Goal: Information Seeking & Learning: Learn about a topic

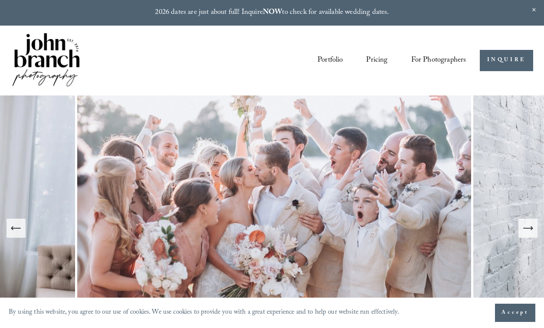
click at [380, 56] on link "Pricing" at bounding box center [376, 60] width 21 height 16
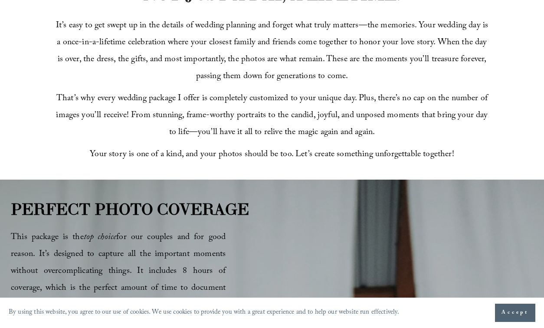
scroll to position [299, 0]
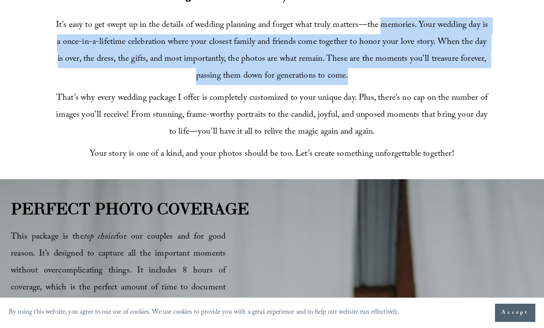
drag, startPoint x: 385, startPoint y: 25, endPoint x: 391, endPoint y: 83, distance: 58.4
click at [391, 83] on p "It’s easy to get swept up in the details of wedding planning and forget what tr…" at bounding box center [272, 51] width 434 height 68
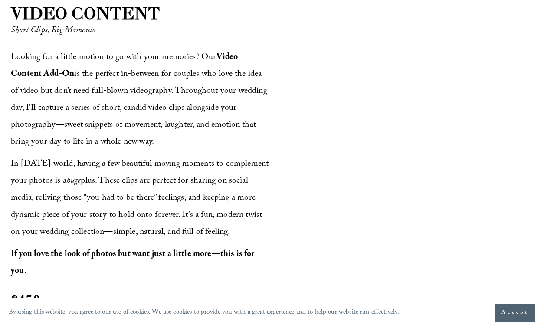
scroll to position [1035, 0]
